Goal: Task Accomplishment & Management: Use online tool/utility

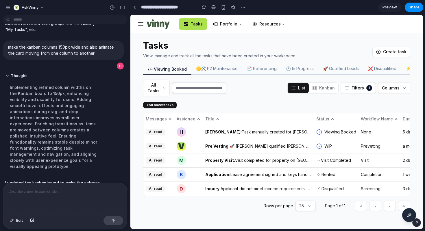
scroll to position [220, 0]
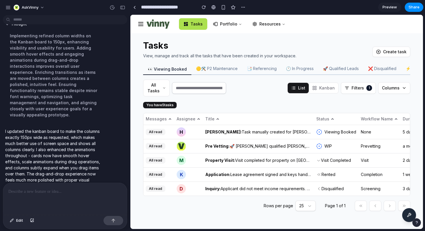
click at [330, 90] on button "Kanban" at bounding box center [323, 88] width 29 height 10
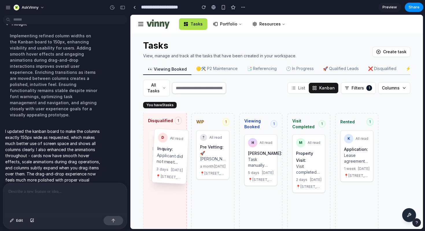
drag, startPoint x: 167, startPoint y: 143, endPoint x: 172, endPoint y: 143, distance: 5.5
click at [172, 143] on div "Disqualified 1 D All read Inquiry: Applicant did not meet income requirements. …" at bounding box center [276, 187] width 281 height 149
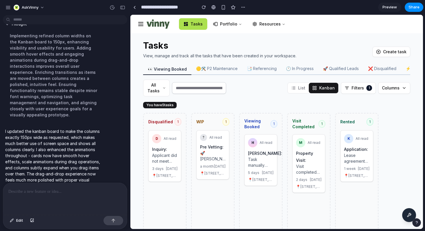
click at [299, 89] on button "List" at bounding box center [298, 88] width 21 height 10
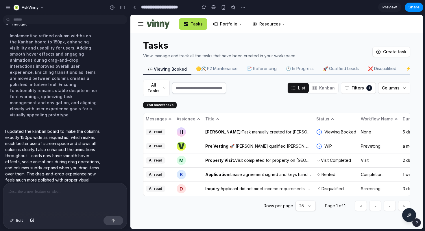
click at [321, 88] on button "Kanban" at bounding box center [323, 88] width 29 height 10
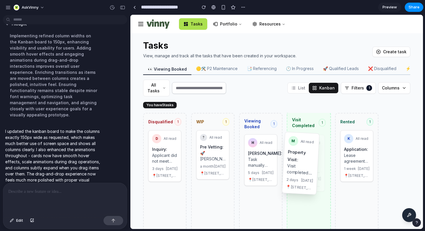
drag, startPoint x: 304, startPoint y: 153, endPoint x: 296, endPoint y: 152, distance: 8.1
click at [296, 152] on div "Disqualified 1 D All read Inquiry: Applicant did not meet income requirements. …" at bounding box center [276, 187] width 281 height 149
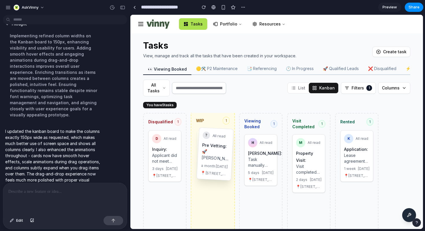
click at [224, 152] on div "Disqualified 1 D All read Inquiry: Applicant did not meet income requirements. …" at bounding box center [276, 187] width 281 height 149
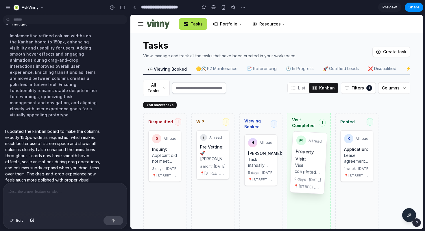
drag, startPoint x: 313, startPoint y: 147, endPoint x: 320, endPoint y: 149, distance: 7.8
click at [320, 149] on div "Disqualified 1 D All read Inquiry: Applicant did not meet income requirements. …" at bounding box center [276, 187] width 281 height 149
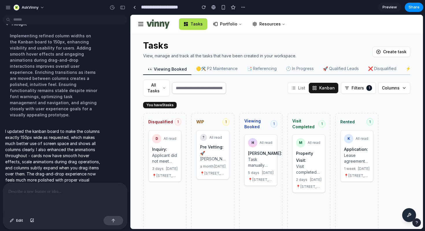
click at [48, 189] on p at bounding box center [64, 191] width 113 height 7
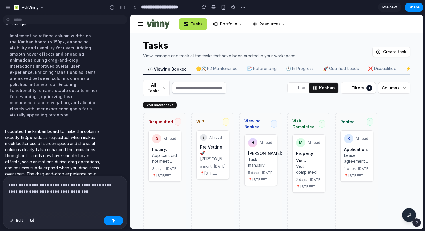
scroll to position [227, 0]
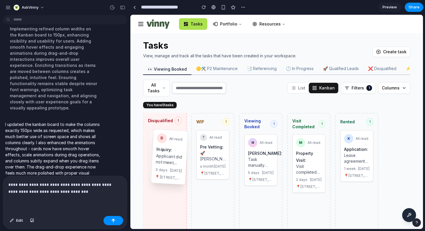
drag, startPoint x: 171, startPoint y: 157, endPoint x: 176, endPoint y: 158, distance: 4.8
click at [176, 158] on div "Disqualified 1 D All read Inquiry: Applicant did not meet income requirements. …" at bounding box center [276, 187] width 281 height 149
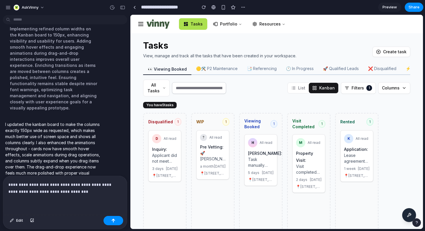
click at [96, 192] on p "**********" at bounding box center [64, 188] width 113 height 14
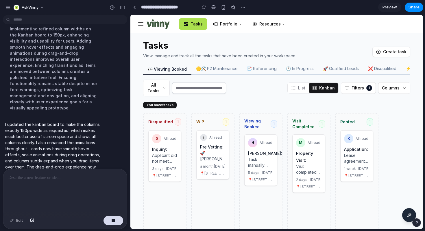
scroll to position [279, 0]
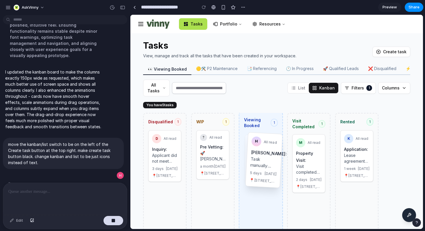
drag, startPoint x: 258, startPoint y: 149, endPoint x: 262, endPoint y: 149, distance: 3.2
click at [262, 149] on div "Disqualified 1 D All read Inquiry: Applicant did not meet income requirements. …" at bounding box center [276, 187] width 281 height 149
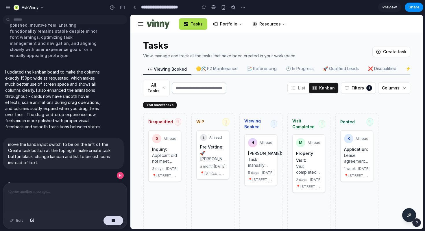
click at [163, 87] on icon at bounding box center [163, 88] width 3 height 5
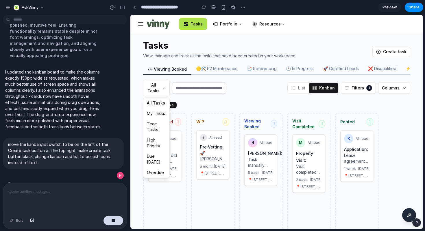
click at [159, 115] on button "My Tasks" at bounding box center [156, 113] width 26 height 10
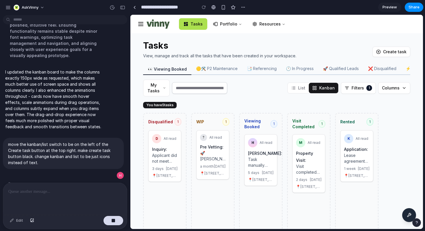
click at [161, 87] on button "My Tasks" at bounding box center [156, 87] width 27 height 17
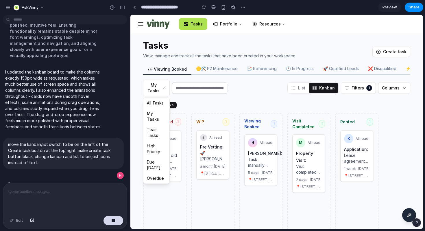
click at [159, 131] on button "Team Tasks" at bounding box center [156, 132] width 26 height 16
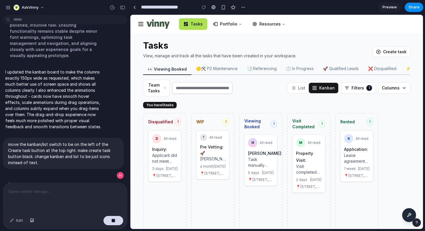
click at [159, 92] on button "Team Tasks" at bounding box center [156, 87] width 27 height 17
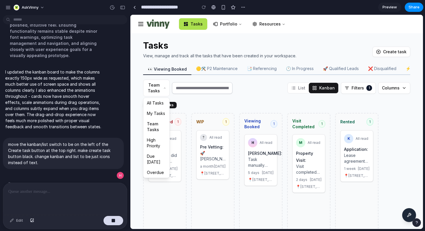
click at [156, 140] on button "High Priority" at bounding box center [156, 143] width 26 height 16
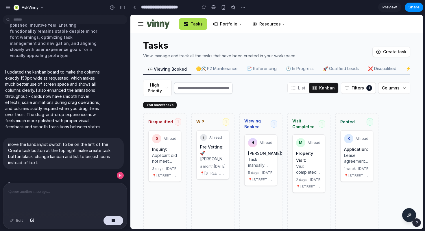
click at [157, 84] on button "High Priority" at bounding box center [157, 87] width 29 height 17
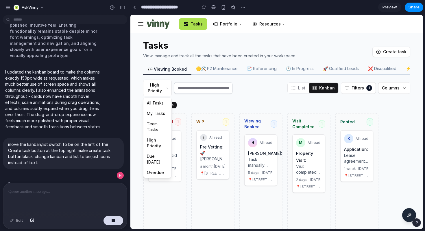
click at [157, 156] on button "Due [DATE]" at bounding box center [157, 159] width 28 height 16
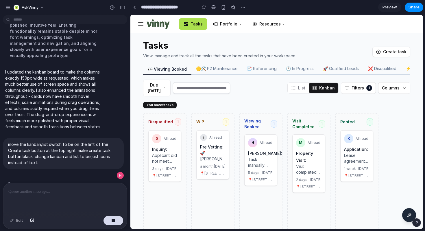
click at [160, 88] on button "Due [DATE]" at bounding box center [156, 87] width 27 height 17
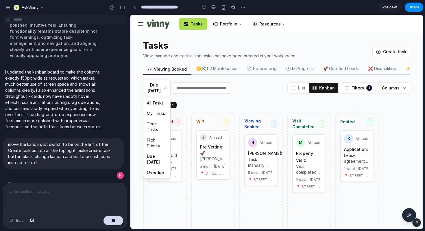
click at [157, 172] on button "Overdue" at bounding box center [156, 172] width 27 height 10
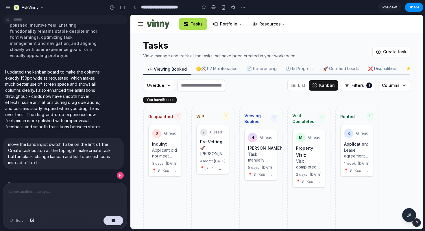
click at [158, 88] on button "Overdue" at bounding box center [159, 85] width 32 height 11
click at [159, 95] on button "All Tasks" at bounding box center [158, 97] width 31 height 10
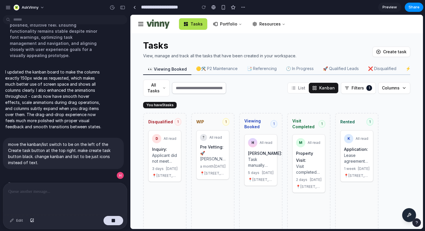
click at [159, 95] on button "All Tasks" at bounding box center [156, 87] width 27 height 17
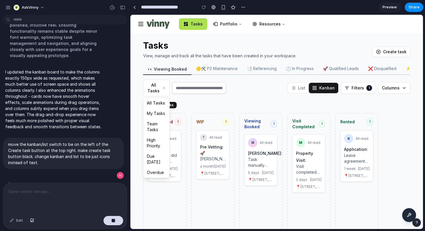
click at [223, 109] on div at bounding box center [276, 122] width 292 height 214
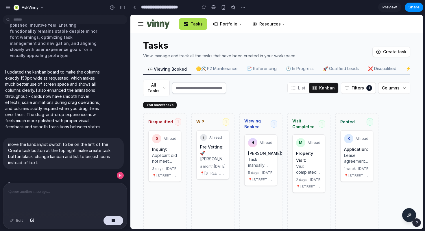
click at [348, 87] on button "Filters 1" at bounding box center [358, 88] width 35 height 12
click at [390, 86] on button "Columns" at bounding box center [394, 88] width 32 height 12
click at [326, 104] on div "You have 5 tasks Disqualified 1 D All read Inquiry: Applicant did not meet inco…" at bounding box center [276, 181] width 267 height 161
click at [58, 194] on p at bounding box center [64, 191] width 113 height 7
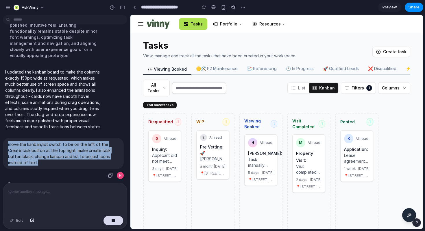
drag, startPoint x: 8, startPoint y: 131, endPoint x: 46, endPoint y: 149, distance: 42.0
click at [46, 149] on p "move the kanban/list switch to be on the left of the Create task button at the …" at bounding box center [63, 153] width 110 height 24
copy p "move the kanban/list switch to be on the left of the Create task button at the …"
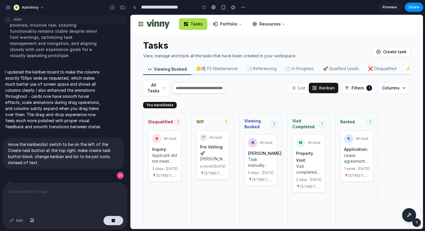
click at [88, 190] on p at bounding box center [64, 191] width 113 height 7
click at [304, 53] on div "View, manage and track all the tasks that have been created in your workspace." at bounding box center [257, 56] width 229 height 6
